Goal: Book appointment/travel/reservation

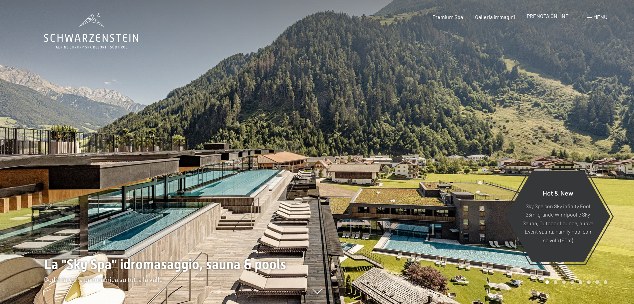
click at [540, 15] on span "PRENOTA ONLINE" at bounding box center [548, 16] width 42 height 6
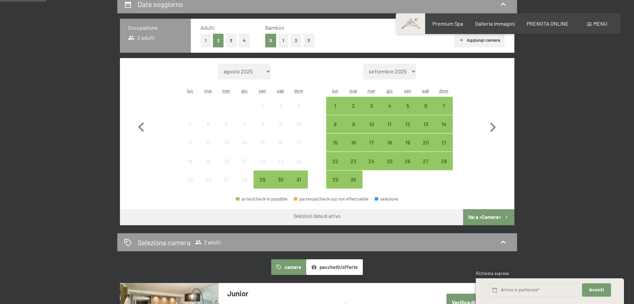
scroll to position [167, 0]
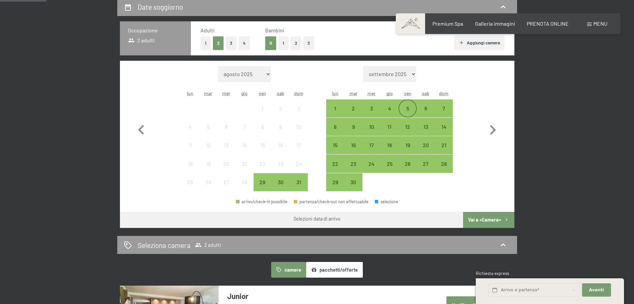
click at [406, 108] on div "5" at bounding box center [407, 114] width 17 height 17
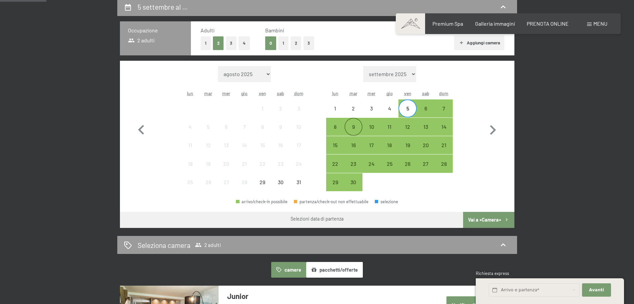
click at [357, 126] on div "9" at bounding box center [353, 132] width 17 height 17
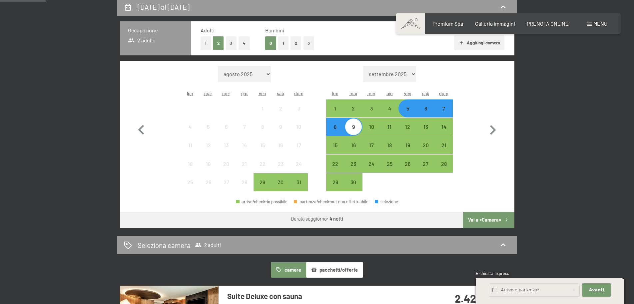
click at [480, 220] on button "Vai a «Camera»" at bounding box center [488, 220] width 51 height 16
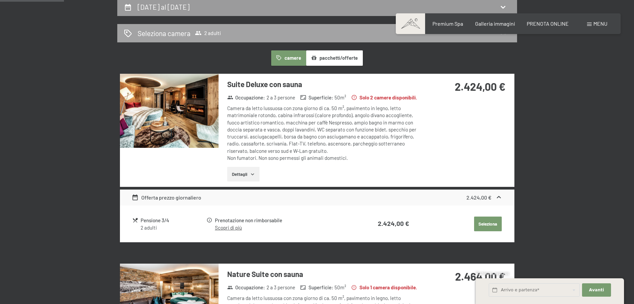
scroll to position [164, 0]
